Goal: Use online tool/utility: Utilize a website feature to perform a specific function

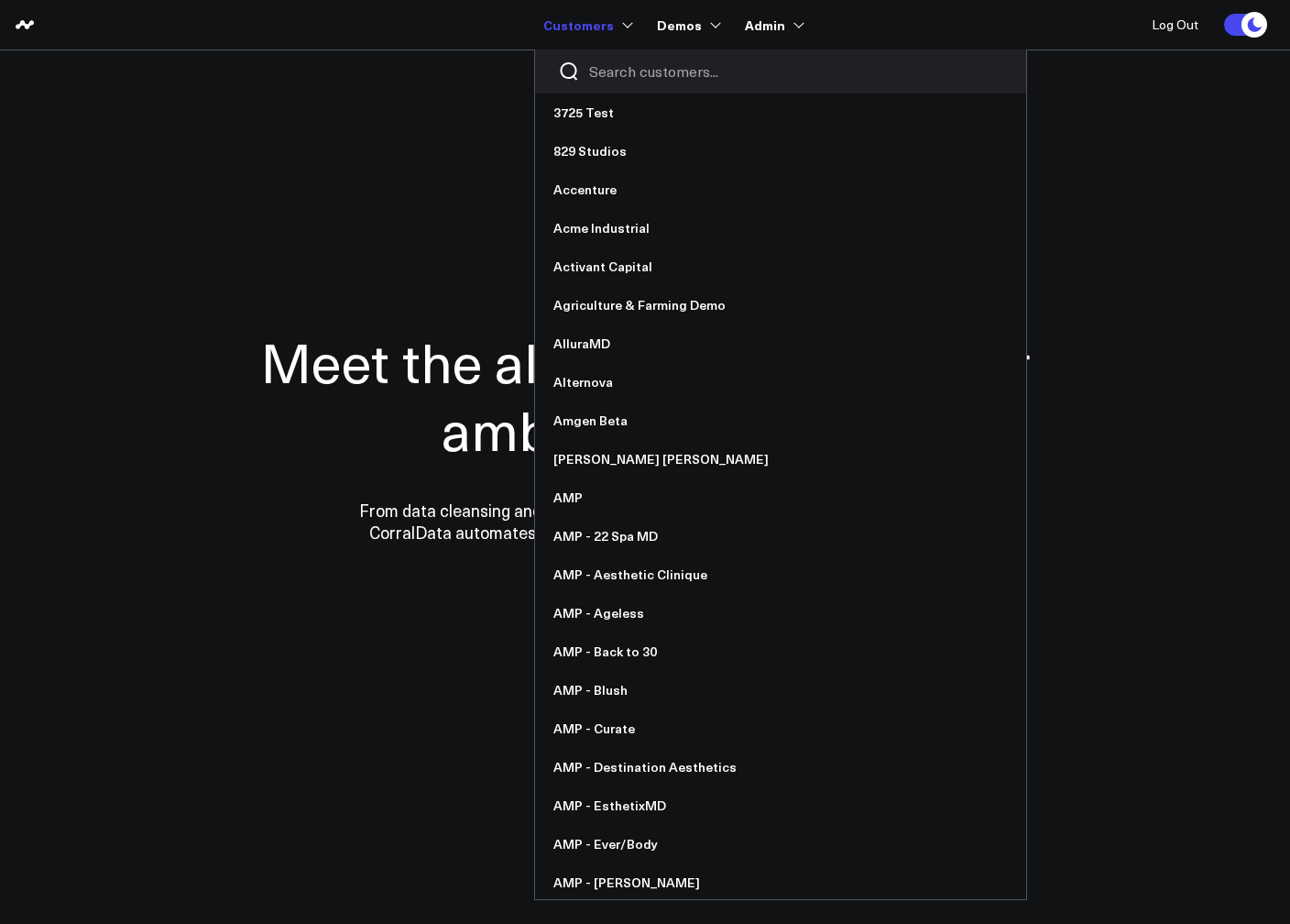
click at [608, 75] on input "Search customers input" at bounding box center [795, 72] width 414 height 20
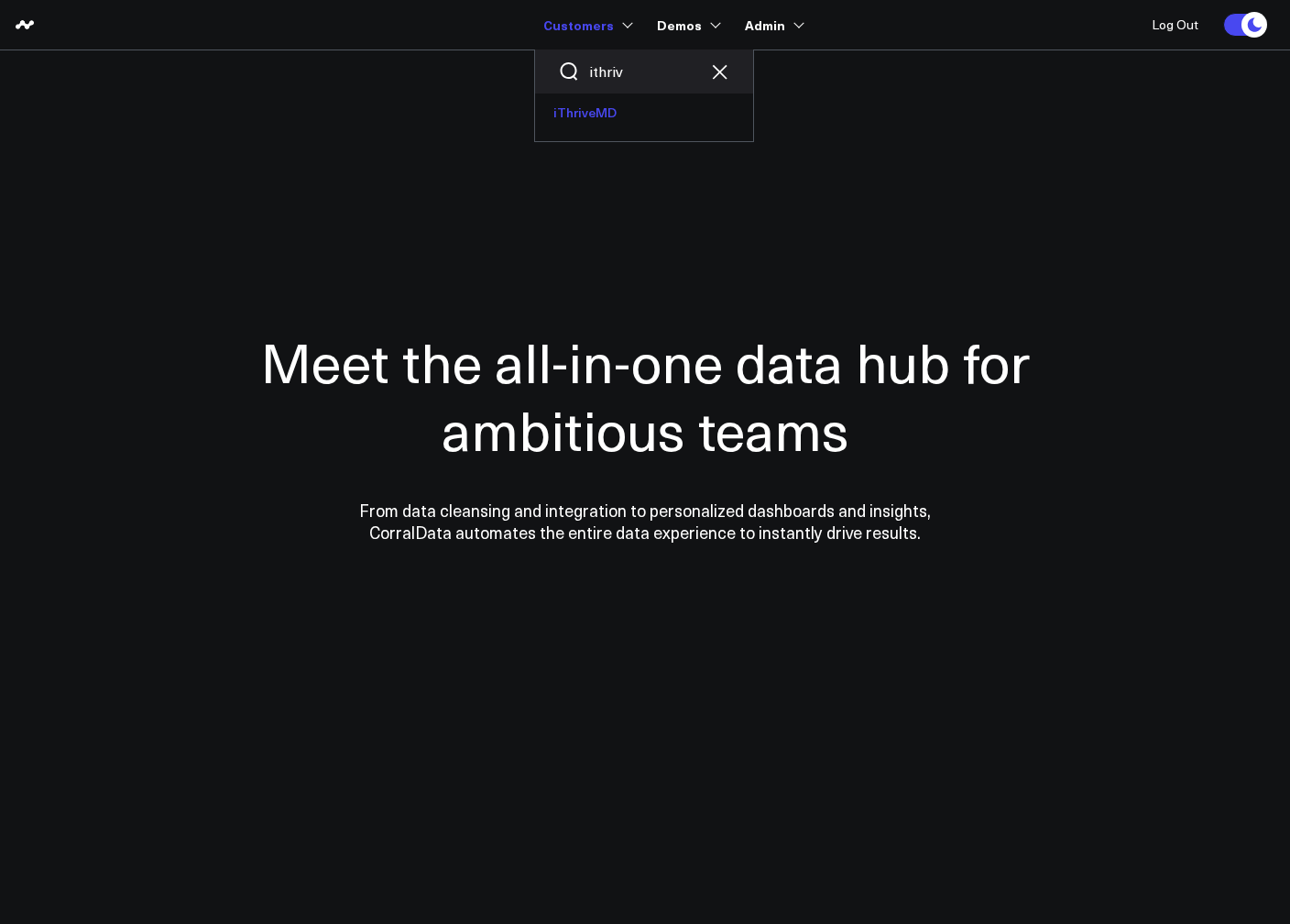
type input "ithriv"
click at [584, 114] on link "iThriveMD" at bounding box center [644, 113] width 218 height 39
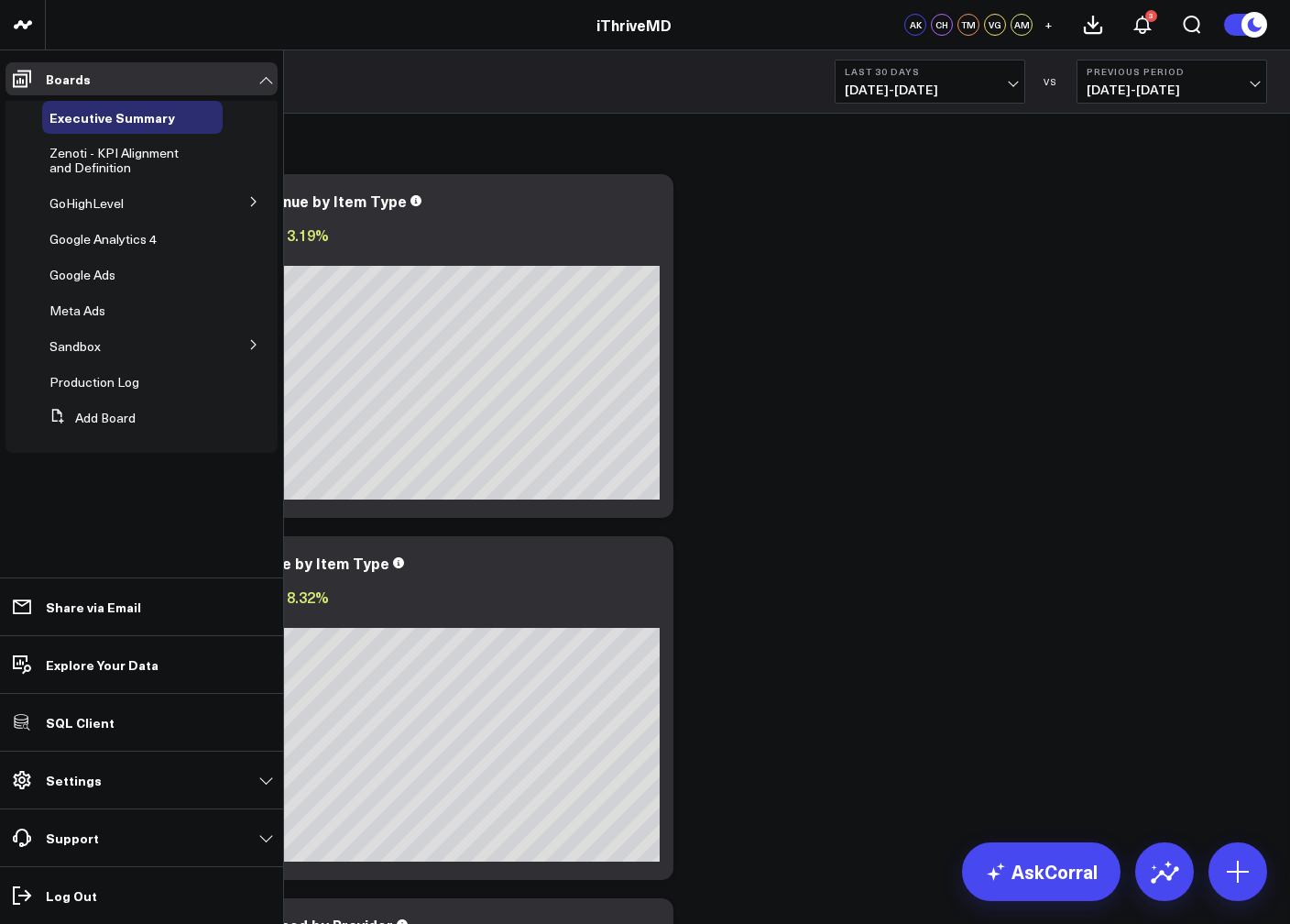
click at [252, 197] on icon at bounding box center [254, 202] width 11 height 11
click at [84, 239] on span "GHL Subscriptions" at bounding box center [115, 236] width 108 height 17
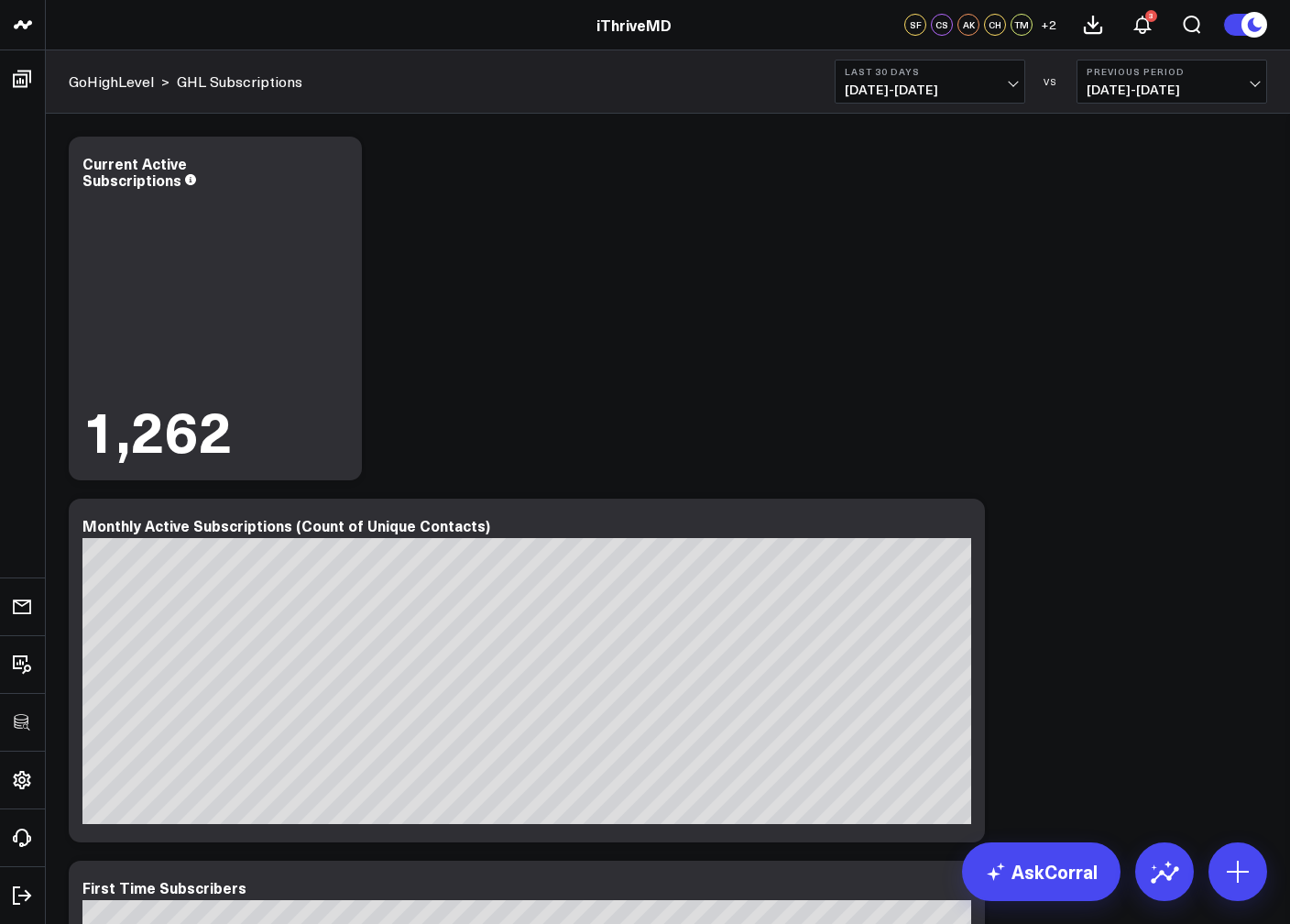
click at [960, 94] on span "[DATE] - [DATE]" at bounding box center [930, 90] width 171 height 15
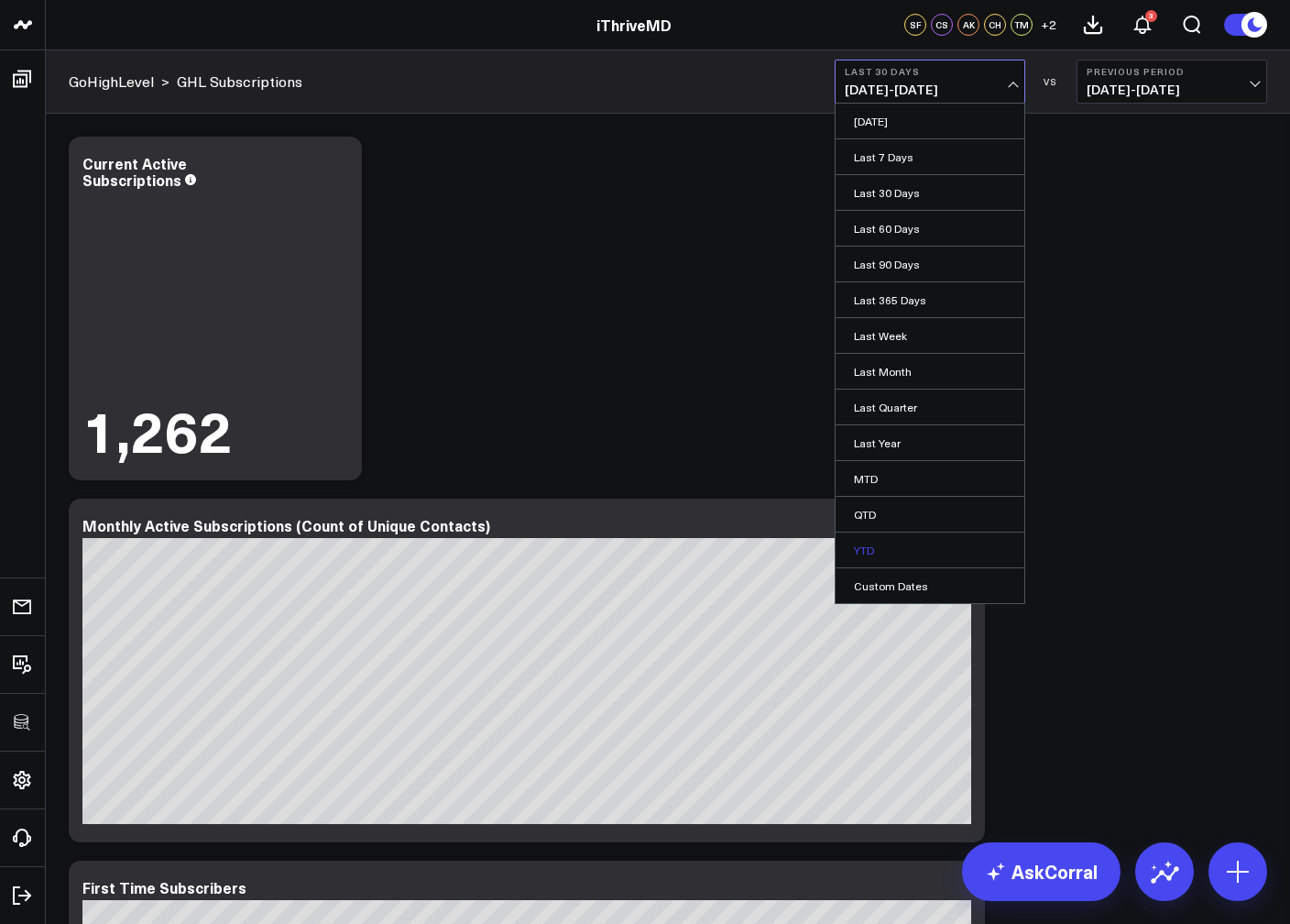
click at [892, 544] on link "YTD" at bounding box center [930, 550] width 189 height 35
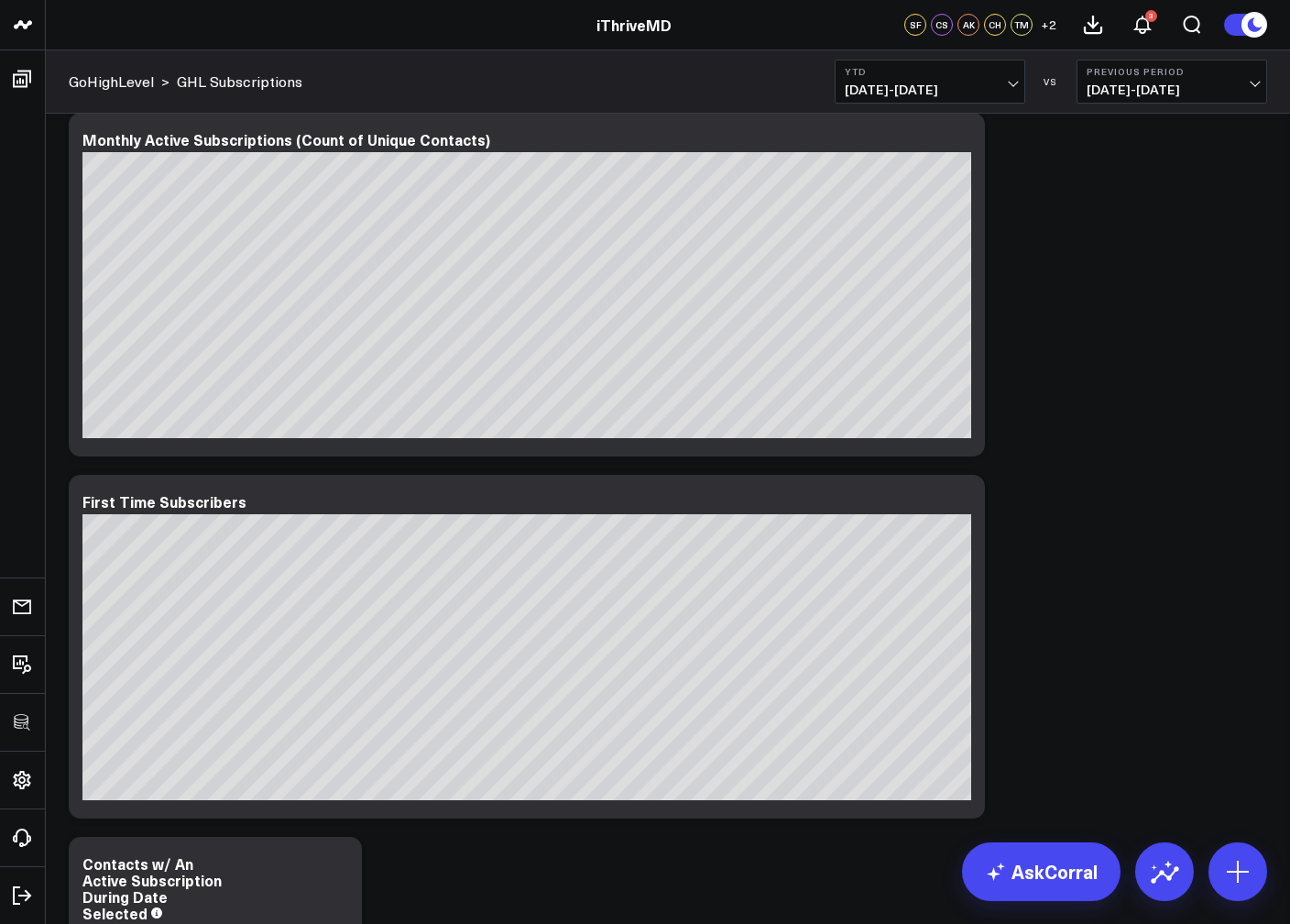
scroll to position [345, 0]
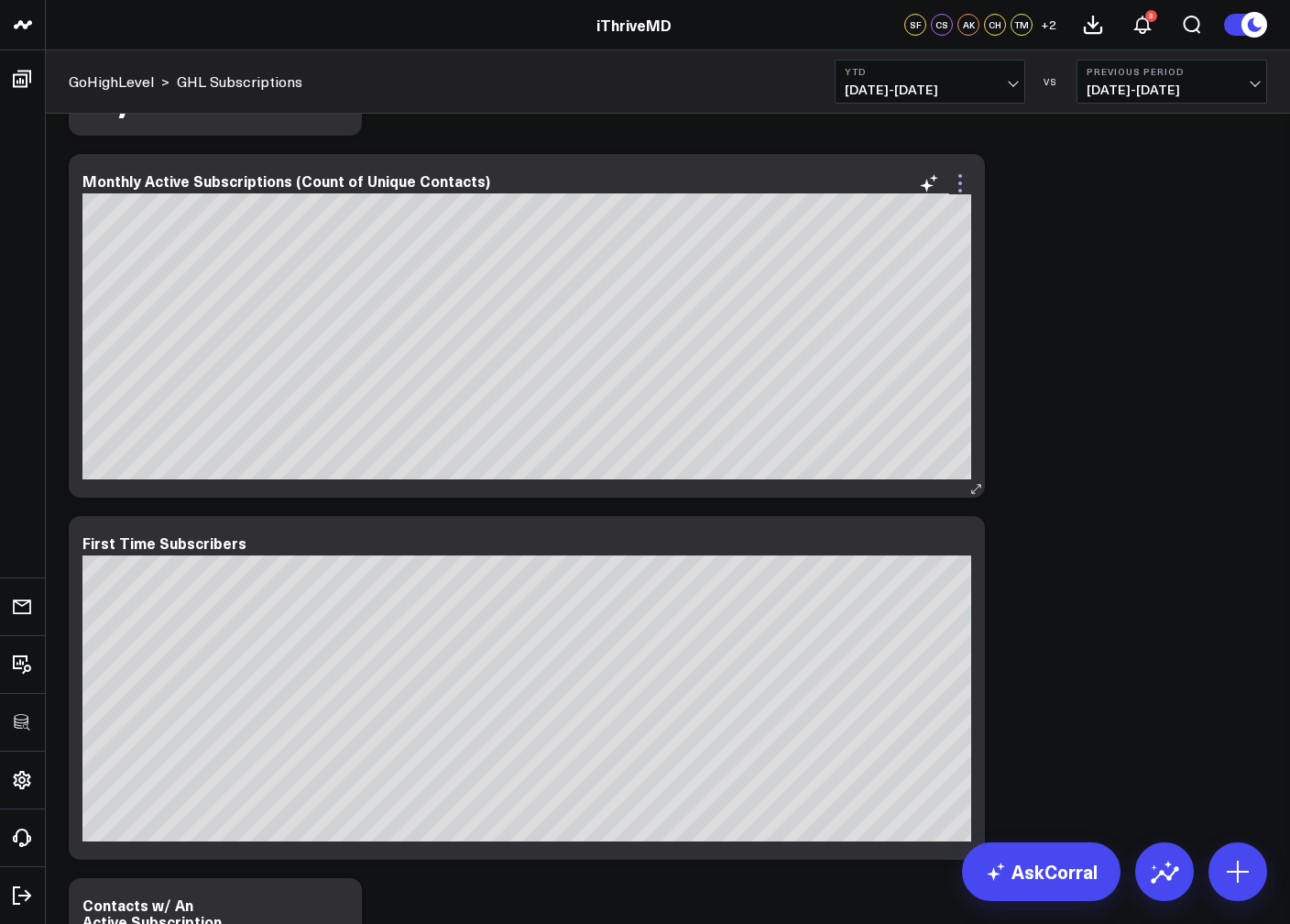
click at [969, 184] on icon at bounding box center [961, 184] width 22 height 22
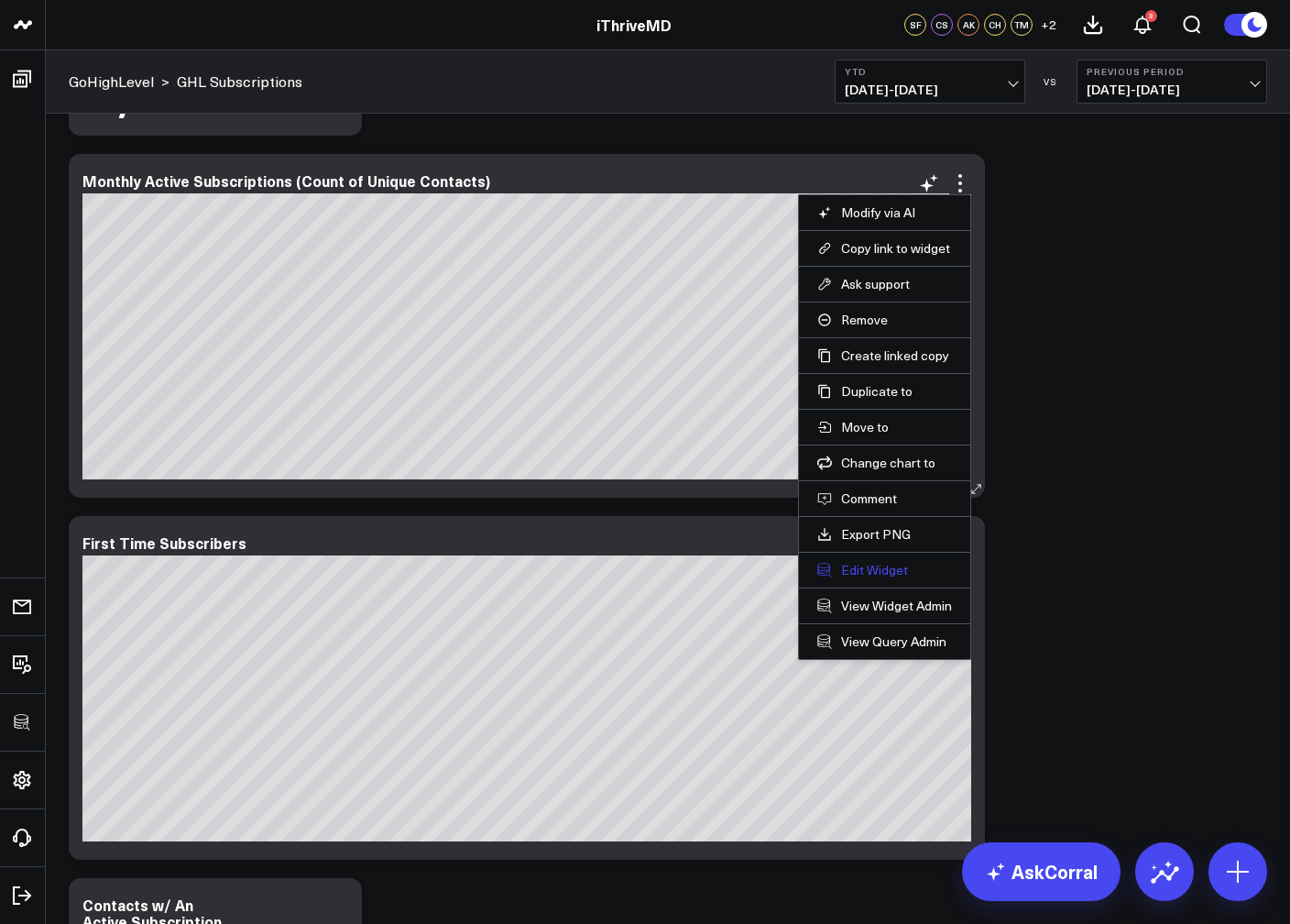
click at [888, 572] on button "Edit Widget" at bounding box center [884, 570] width 135 height 17
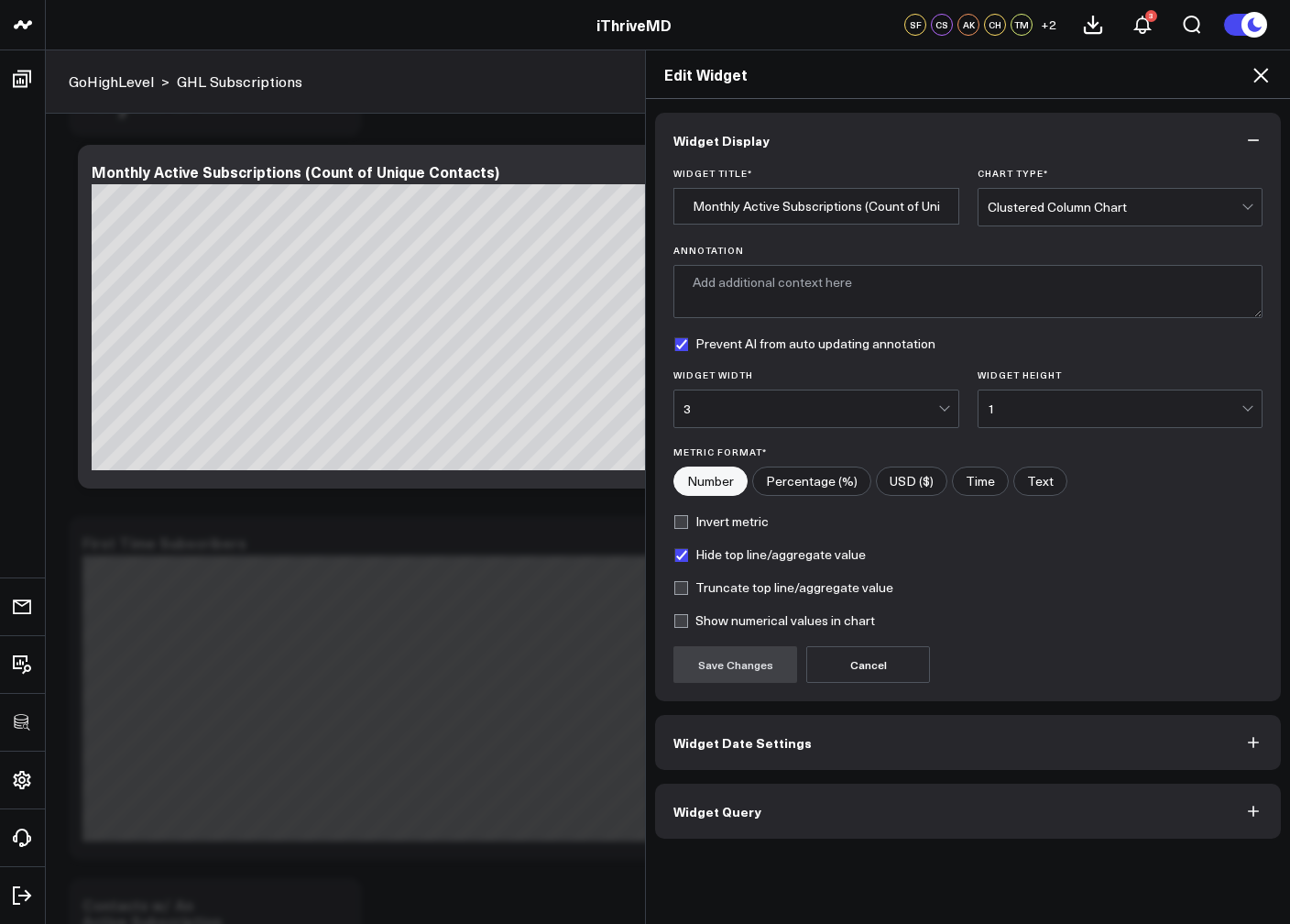
click at [773, 815] on button "Widget Query" at bounding box center [968, 811] width 626 height 55
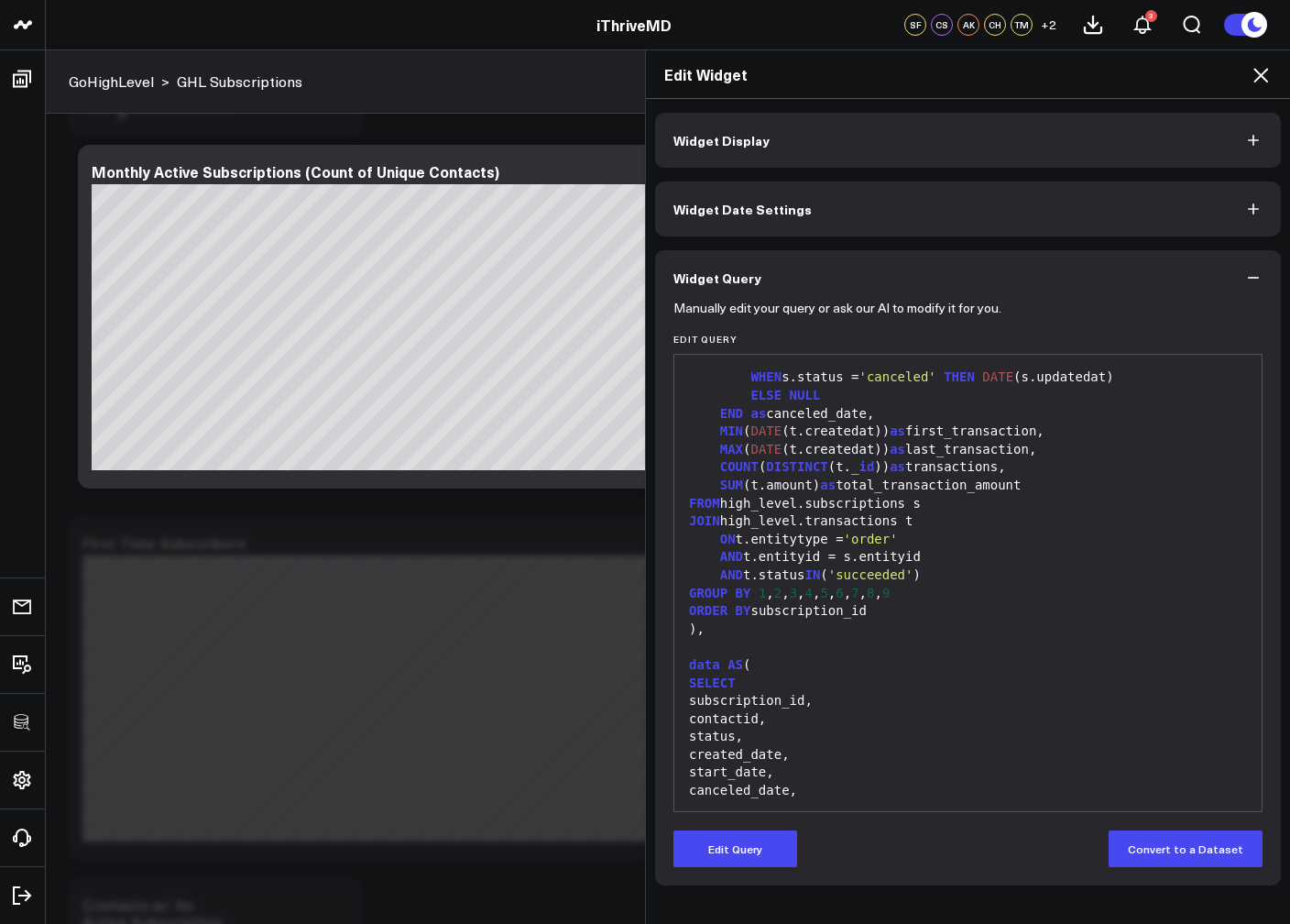
scroll to position [1062, 0]
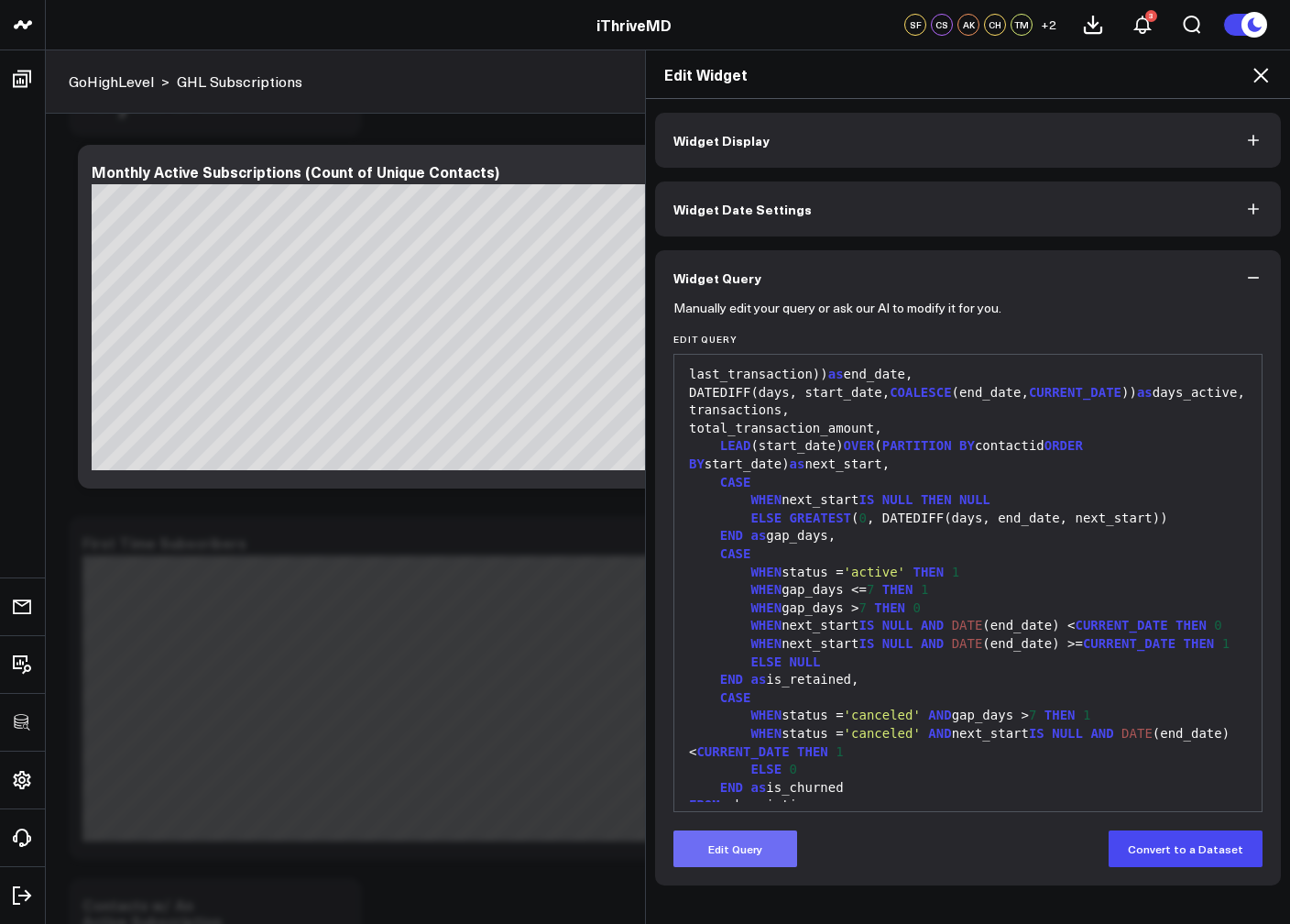
click at [760, 855] on button "Edit Query" at bounding box center [735, 849] width 124 height 37
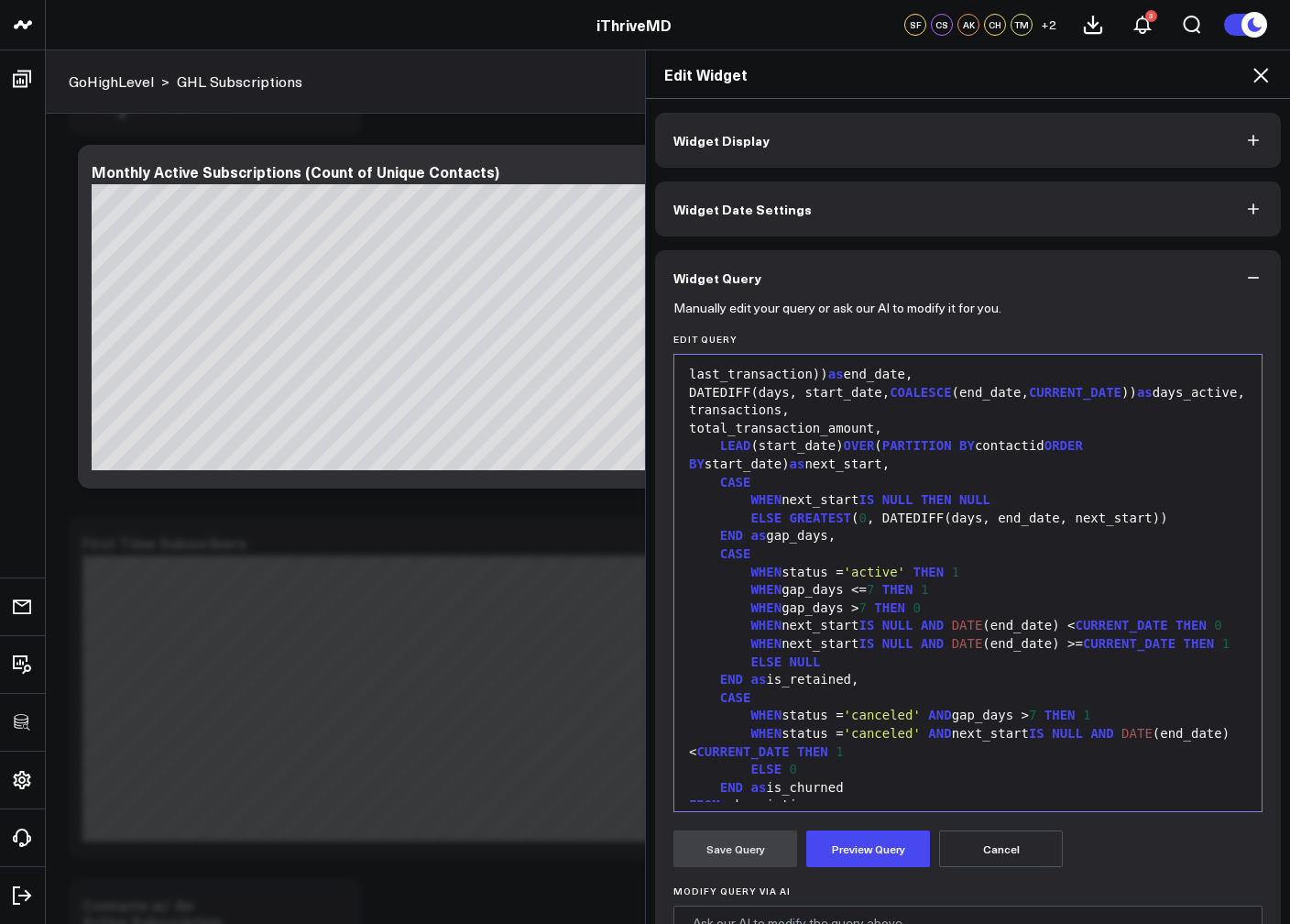
click at [810, 707] on div "CASE" at bounding box center [968, 698] width 569 height 18
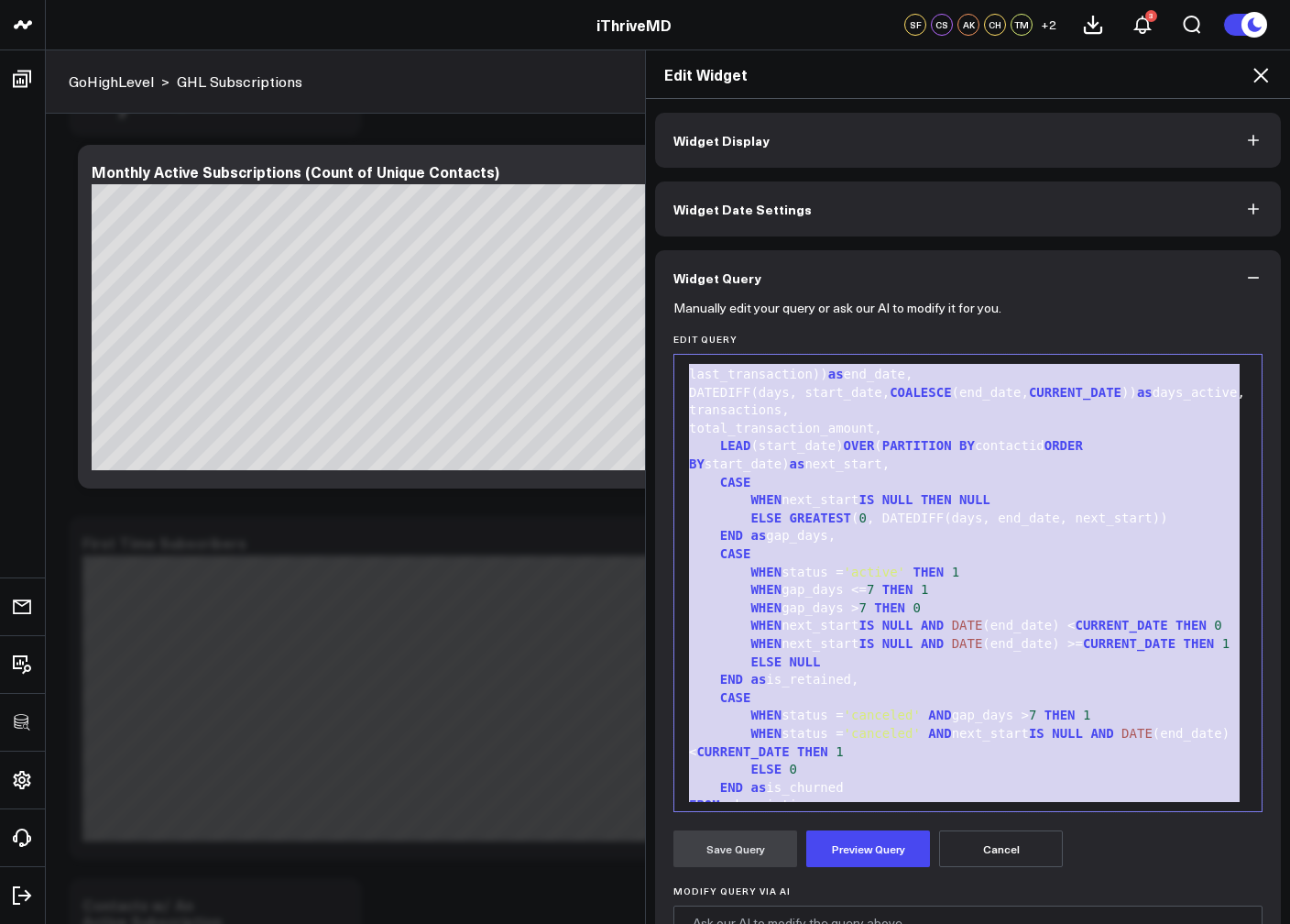
copy div "WITH RECURSIVE date_spine( date ) AS ( SELECT CURRENT_DATE - INTERVAL '2 years'…"
